Goal: Use online tool/utility: Utilize a website feature to perform a specific function

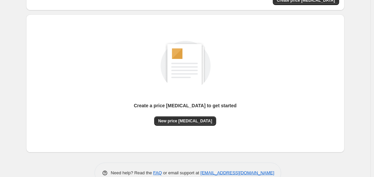
scroll to position [74, 0]
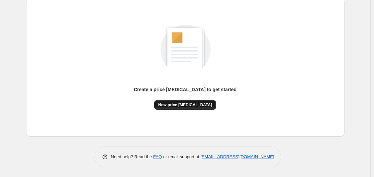
click at [194, 104] on span "New price [MEDICAL_DATA]" at bounding box center [185, 104] width 54 height 5
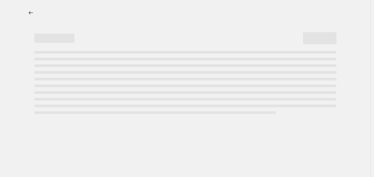
select select "percentage"
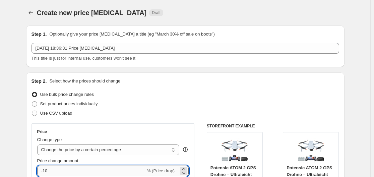
click at [74, 168] on input "-10" at bounding box center [91, 171] width 108 height 11
type input "-1"
type input "-30"
drag, startPoint x: 359, startPoint y: 31, endPoint x: 367, endPoint y: 32, distance: 8.1
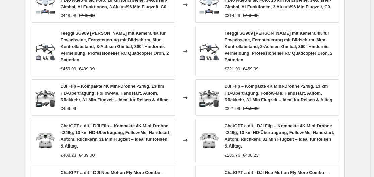
scroll to position [565, 0]
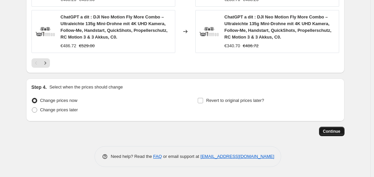
click at [336, 127] on button "Continue" at bounding box center [331, 131] width 25 height 9
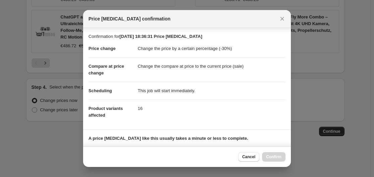
scroll to position [105, 0]
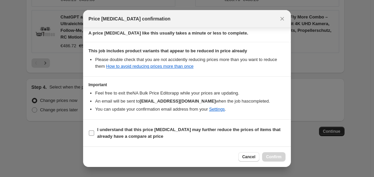
click at [221, 135] on span "I understand that this price [MEDICAL_DATA] may further reduce the prices of it…" at bounding box center [191, 132] width 188 height 13
click at [94, 135] on input "I understand that this price [MEDICAL_DATA] may further reduce the prices of it…" at bounding box center [91, 132] width 5 height 5
checkbox input "true"
click at [272, 154] on button "Confirm" at bounding box center [273, 156] width 23 height 9
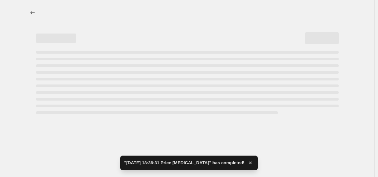
select select "percentage"
